Goal: Navigation & Orientation: Find specific page/section

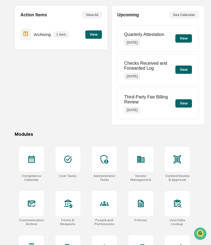
scroll to position [49, 0]
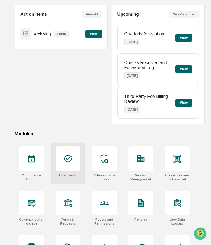
click at [71, 163] on icon at bounding box center [68, 158] width 9 height 9
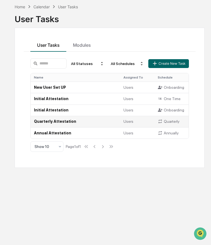
scroll to position [16, 0]
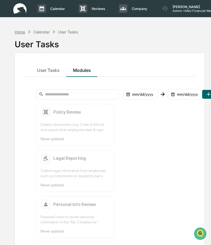
click at [22, 31] on div "Home" at bounding box center [20, 32] width 10 height 5
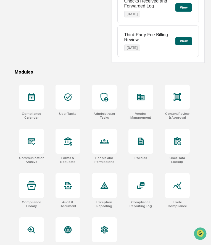
scroll to position [122, 0]
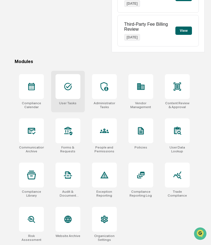
click at [69, 88] on icon at bounding box center [68, 86] width 9 height 9
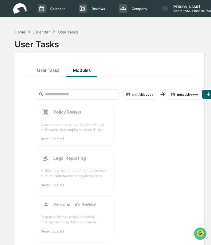
click at [22, 33] on div "Home" at bounding box center [20, 32] width 10 height 5
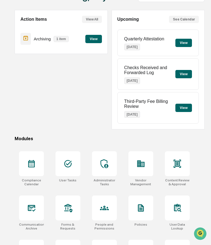
scroll to position [56, 0]
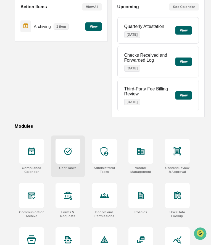
click at [65, 150] on icon at bounding box center [67, 151] width 7 height 7
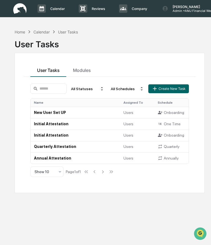
scroll to position [0, 10]
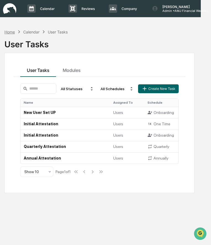
click at [12, 33] on div "Home" at bounding box center [9, 32] width 10 height 5
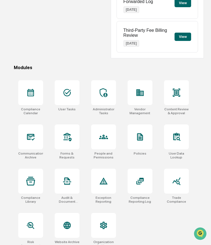
scroll to position [116, 1]
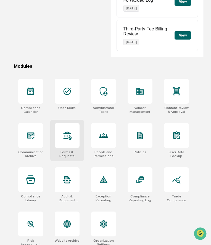
click at [67, 133] on icon at bounding box center [67, 132] width 4 height 1
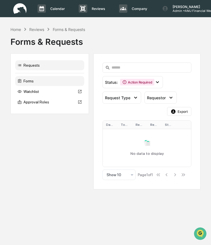
click at [45, 80] on div "Forms" at bounding box center [49, 81] width 69 height 10
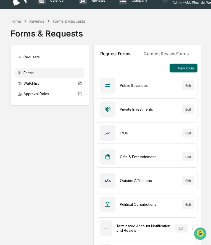
scroll to position [9, 0]
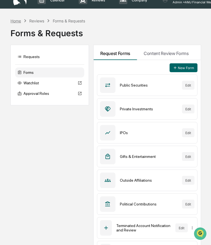
click at [17, 21] on div "Home" at bounding box center [15, 21] width 10 height 5
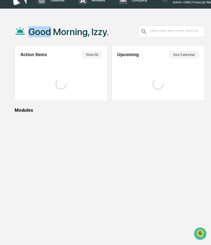
click at [17, 21] on div "Good Morning, Izzy." at bounding box center [62, 32] width 94 height 28
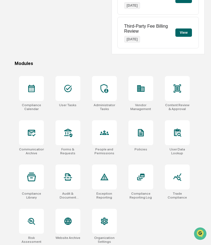
scroll to position [122, 0]
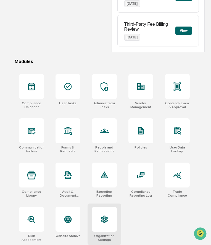
click at [100, 223] on icon at bounding box center [104, 219] width 9 height 9
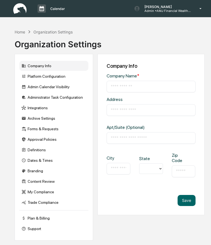
type input "**********"
type input "*********"
type input "********"
type input "*****"
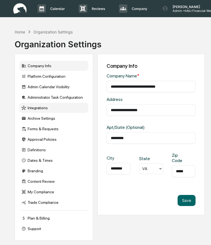
click at [47, 108] on div "Integrations" at bounding box center [53, 108] width 69 height 10
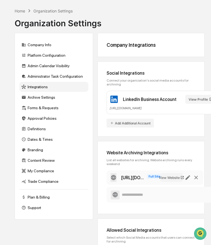
scroll to position [22, 0]
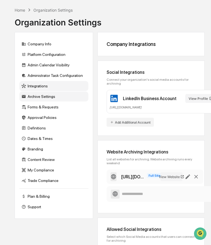
click at [51, 97] on div "Archive Settings" at bounding box center [53, 96] width 69 height 10
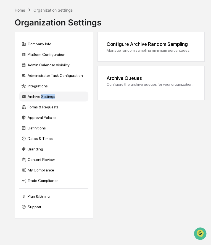
click at [51, 97] on div "Archive Settings" at bounding box center [53, 96] width 69 height 10
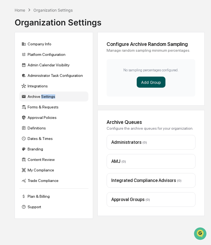
click at [143, 80] on button "Add Group" at bounding box center [151, 82] width 29 height 11
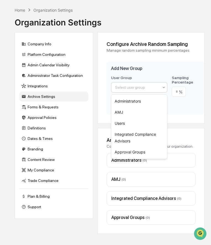
click at [135, 89] on div at bounding box center [137, 88] width 44 height 6
click at [127, 121] on div "Users" at bounding box center [139, 123] width 56 height 11
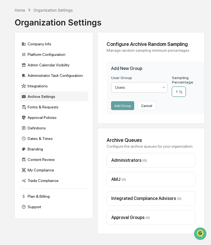
click at [178, 93] on input "number" at bounding box center [179, 91] width 14 height 10
type input "**"
click at [125, 106] on button "Add Group" at bounding box center [122, 105] width 23 height 9
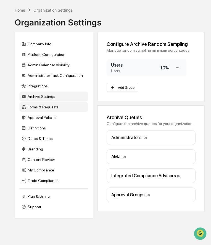
click at [46, 107] on div "Forms & Requests" at bounding box center [53, 107] width 69 height 10
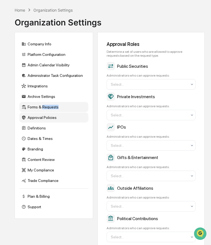
click at [48, 118] on div "Approval Policies" at bounding box center [53, 117] width 69 height 10
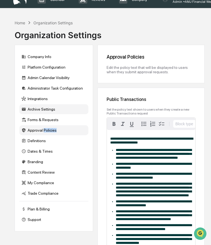
scroll to position [8, 0]
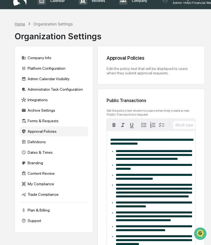
click at [20, 23] on div "Home" at bounding box center [20, 24] width 10 height 5
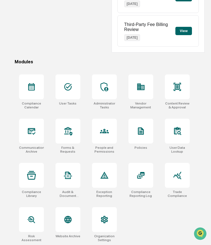
scroll to position [122, 0]
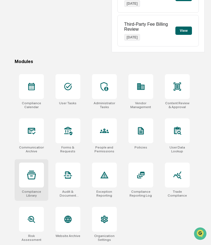
click at [38, 184] on div at bounding box center [31, 174] width 25 height 25
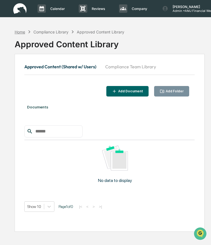
click at [17, 33] on div "Home" at bounding box center [20, 32] width 10 height 5
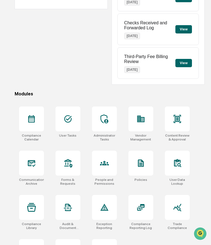
scroll to position [93, 0]
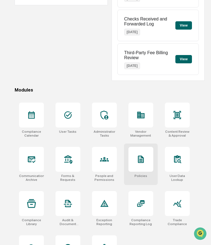
click at [142, 159] on icon at bounding box center [141, 159] width 4 height 6
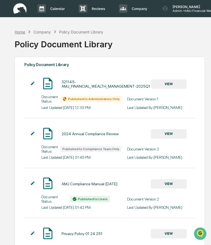
click at [23, 31] on div "Home" at bounding box center [20, 32] width 10 height 5
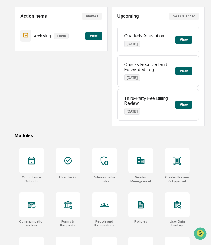
scroll to position [49, 0]
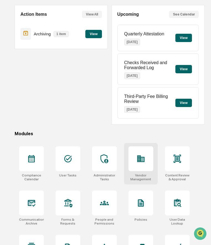
click at [137, 158] on icon at bounding box center [140, 158] width 9 height 9
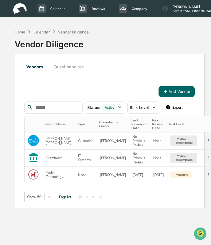
click at [20, 32] on div "Home" at bounding box center [20, 32] width 10 height 5
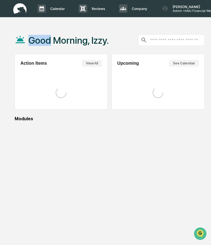
click at [20, 32] on div "Good Morning, Izzy." at bounding box center [62, 40] width 94 height 28
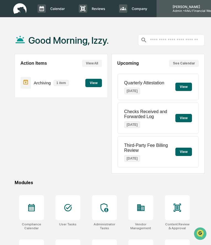
click at [184, 13] on div "[PERSON_NAME] Admin • AMJ Financial Wealth Management" at bounding box center [198, 8] width 83 height 17
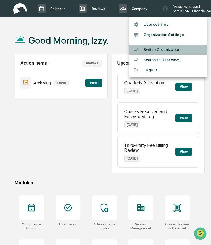
click at [172, 51] on li "Switch Organization" at bounding box center [167, 49] width 77 height 10
